Goal: Book appointment/travel/reservation

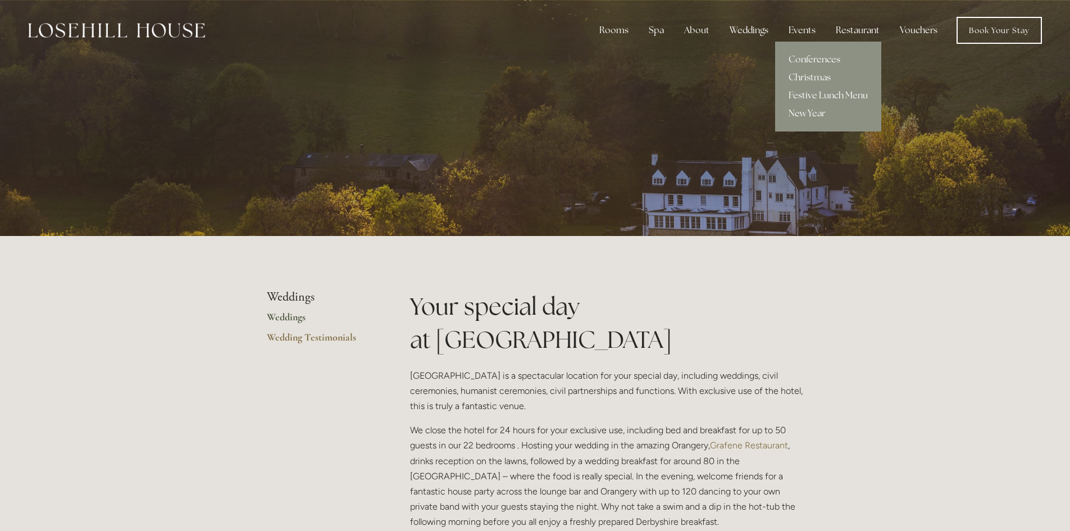
click at [814, 112] on link "New Year" at bounding box center [828, 113] width 106 height 18
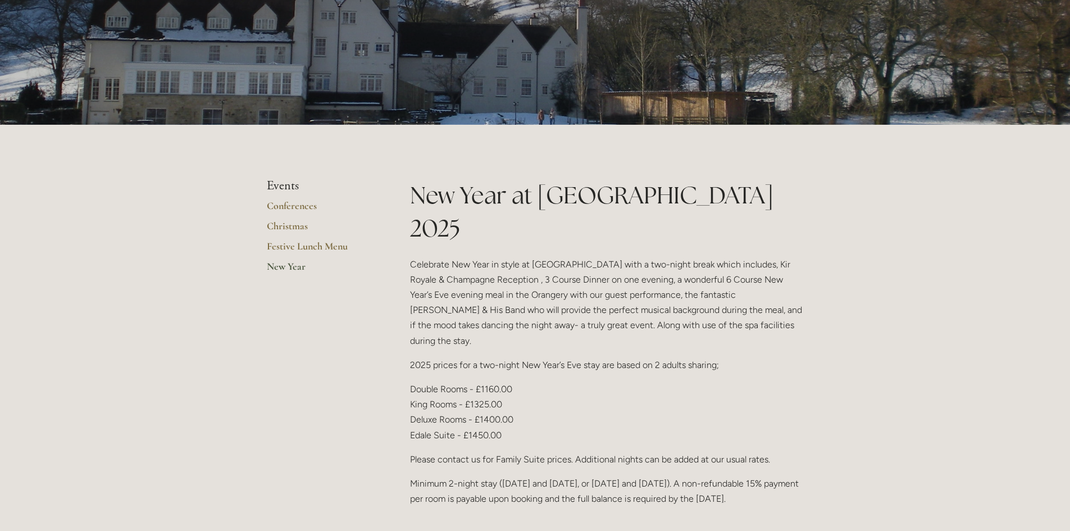
scroll to position [168, 0]
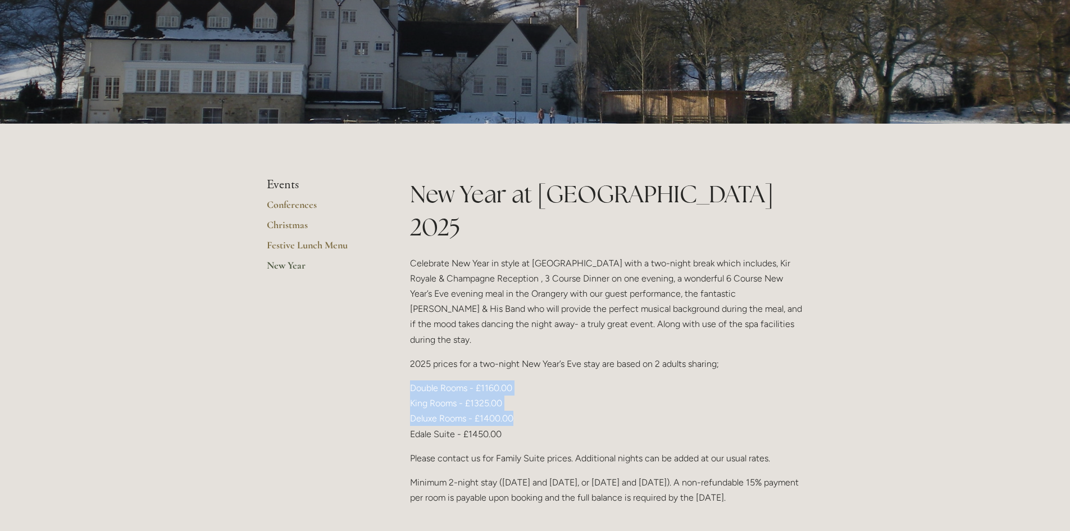
drag, startPoint x: 514, startPoint y: 371, endPoint x: 409, endPoint y: 344, distance: 108.4
click at [409, 344] on div "New Year at Losehill House 2025 Celebrate New Year in style at Losehill House w…" at bounding box center [606, 394] width 413 height 435
copy p "Double Rooms - £1160.00 King Rooms - £1325.00 Deluxe Rooms - £1400.00"
